Goal: Navigation & Orientation: Go to known website

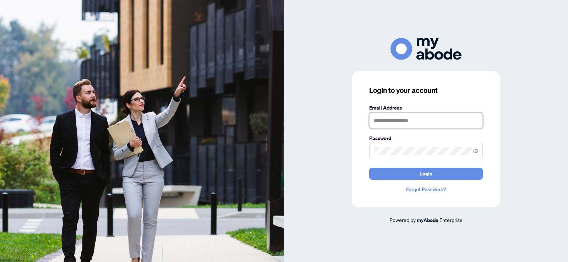
click at [387, 120] on input "text" at bounding box center [426, 120] width 114 height 16
type input "**********"
click at [369, 168] on button "Login" at bounding box center [426, 174] width 114 height 12
